Goal: Use online tool/utility: Utilize a website feature to perform a specific function

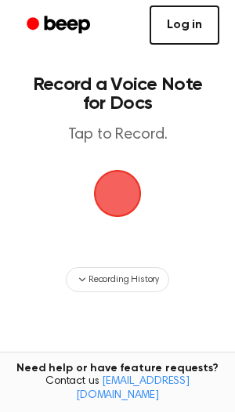
click at [182, 41] on link "Log in" at bounding box center [185, 24] width 70 height 39
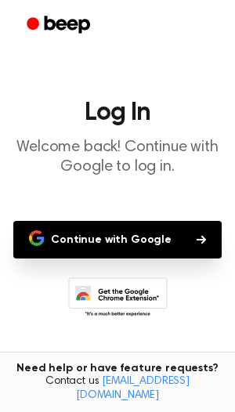
click at [93, 228] on button "Continue with Google" at bounding box center [117, 240] width 209 height 38
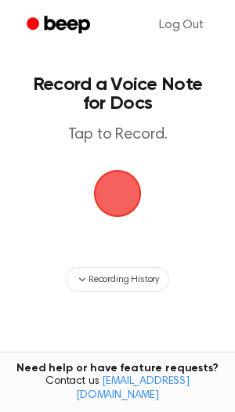
click at [113, 184] on span "button" at bounding box center [117, 193] width 53 height 53
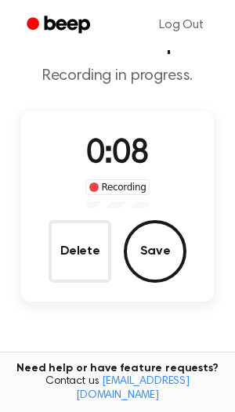
scroll to position [60, 0]
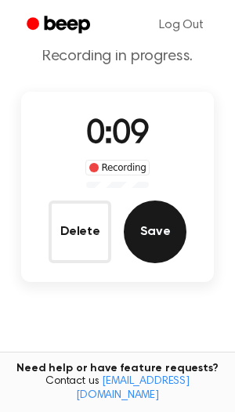
click at [165, 246] on button "Save" at bounding box center [155, 232] width 63 height 63
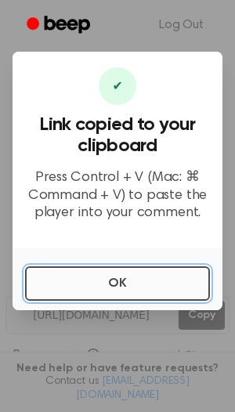
click at [118, 292] on button "OK" at bounding box center [117, 284] width 185 height 34
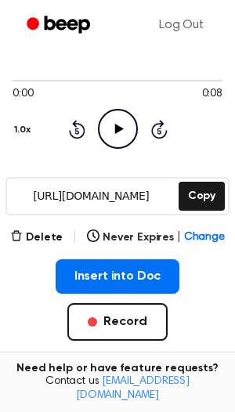
scroll to position [124, 0]
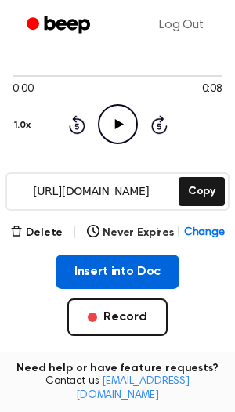
click at [119, 281] on button "Insert into Doc" at bounding box center [118, 272] width 125 height 34
